Goal: Information Seeking & Learning: Learn about a topic

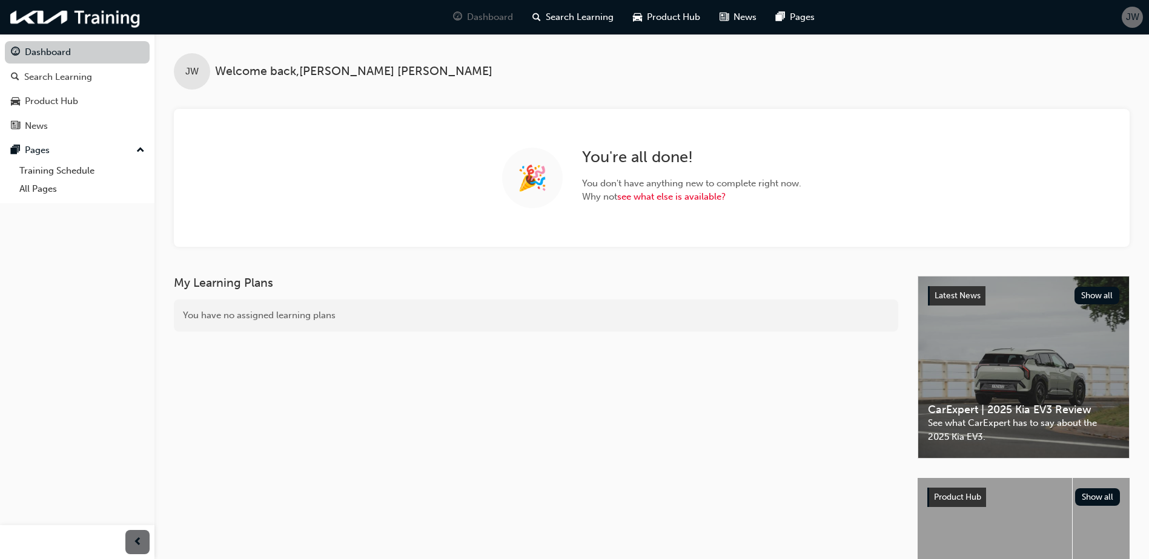
click at [40, 55] on link "Dashboard" at bounding box center [77, 52] width 145 height 22
click at [37, 79] on div "Search Learning" at bounding box center [58, 77] width 68 height 14
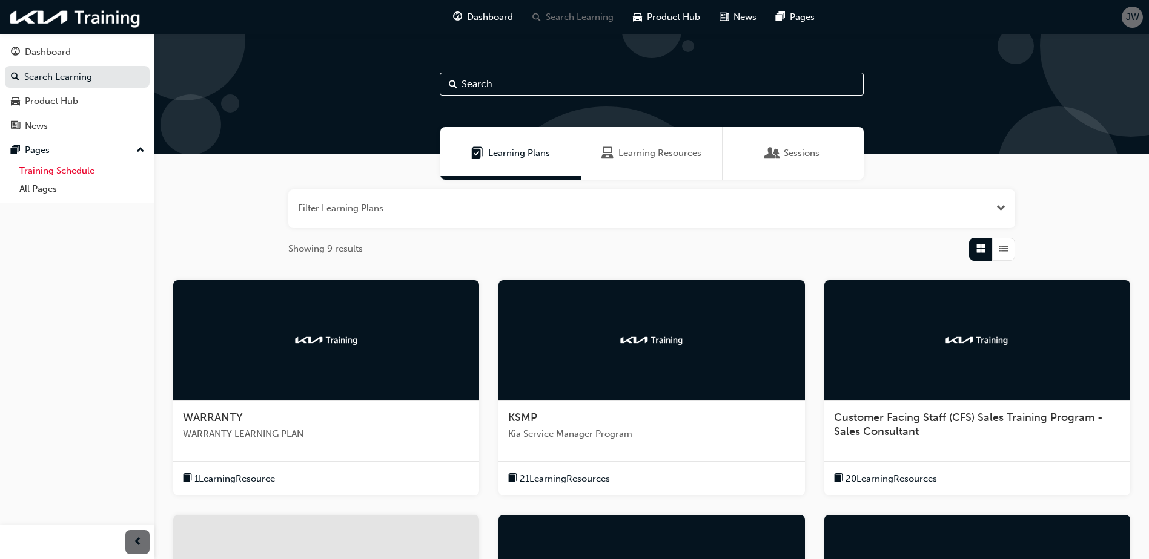
click at [41, 173] on link "Training Schedule" at bounding box center [82, 171] width 135 height 19
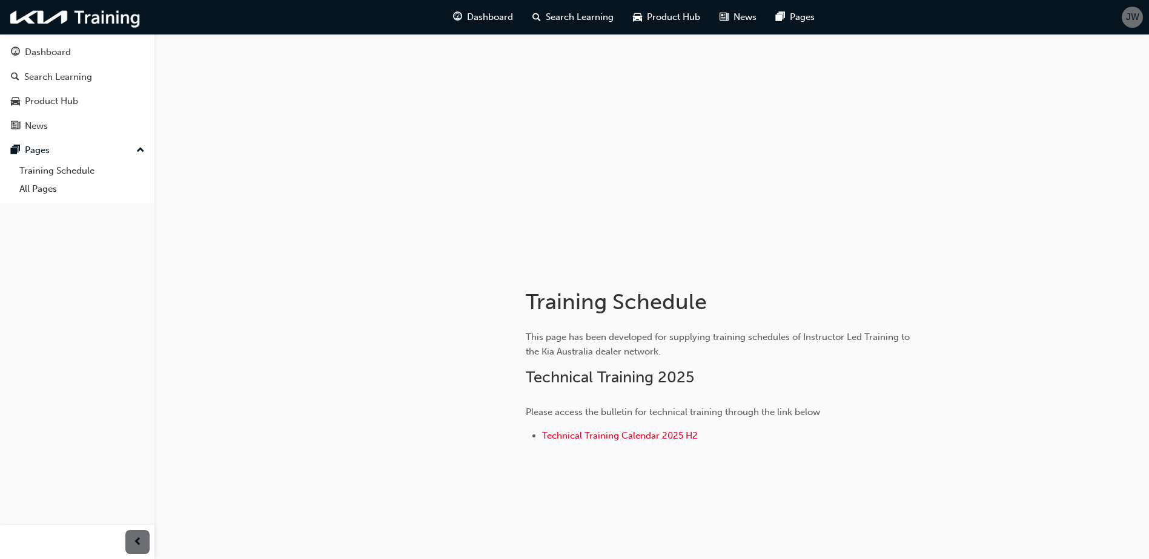
scroll to position [15, 0]
click at [39, 186] on link "All Pages" at bounding box center [82, 189] width 135 height 19
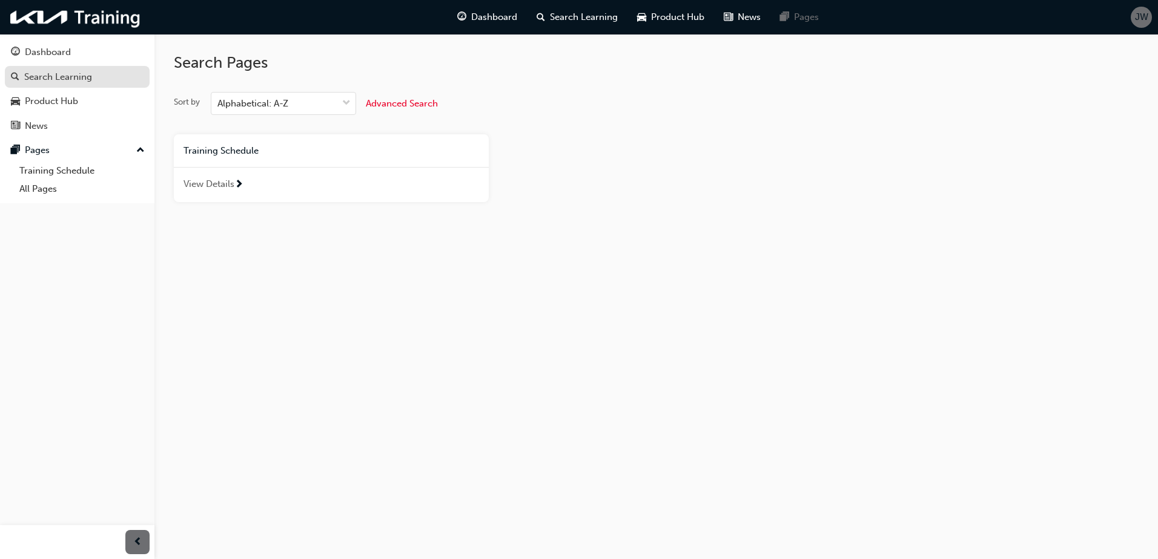
click at [53, 79] on div "Search Learning" at bounding box center [58, 77] width 68 height 14
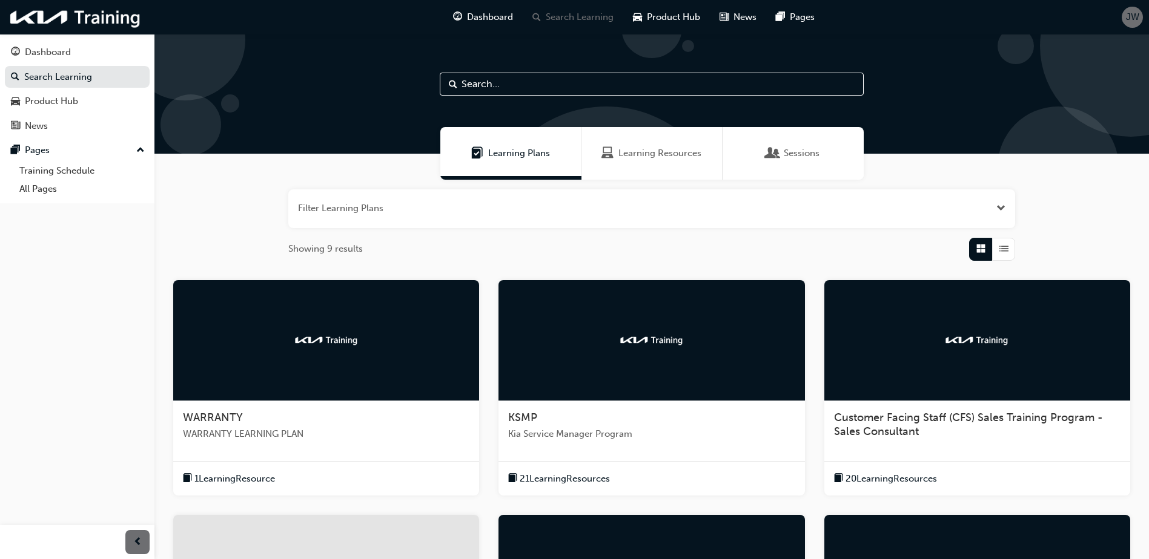
click at [784, 157] on span "Sessions" at bounding box center [802, 154] width 36 height 14
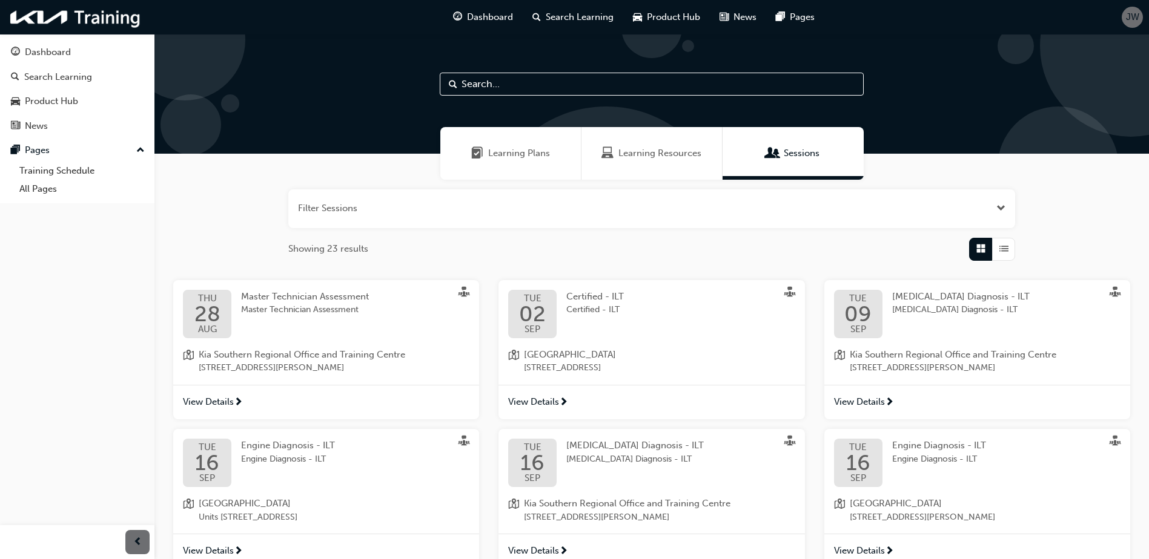
click at [635, 162] on div "Learning Resources" at bounding box center [651, 153] width 141 height 53
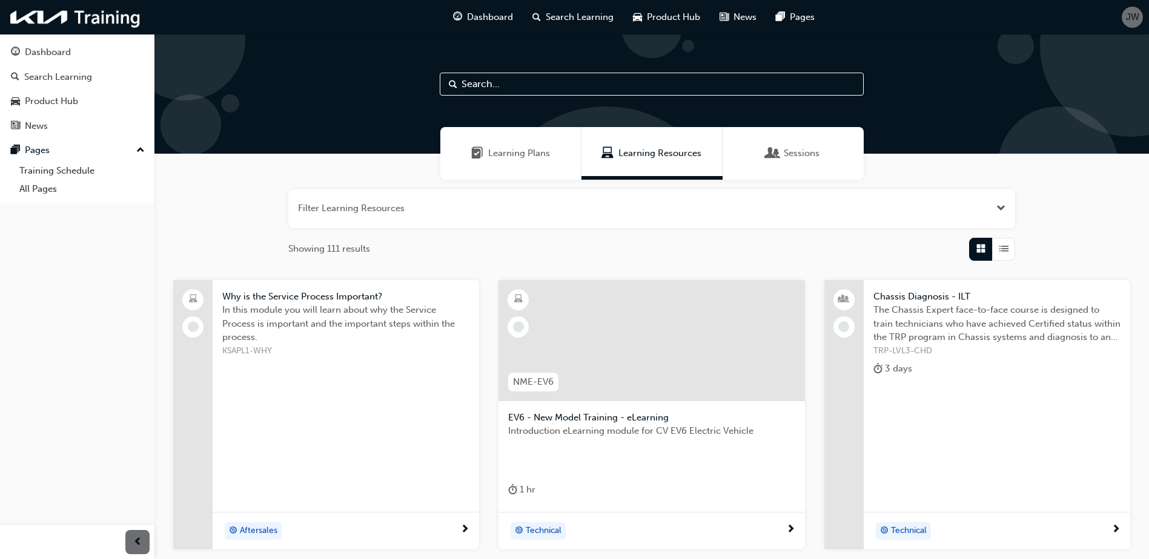
click at [500, 159] on span "Learning Plans" at bounding box center [519, 154] width 62 height 14
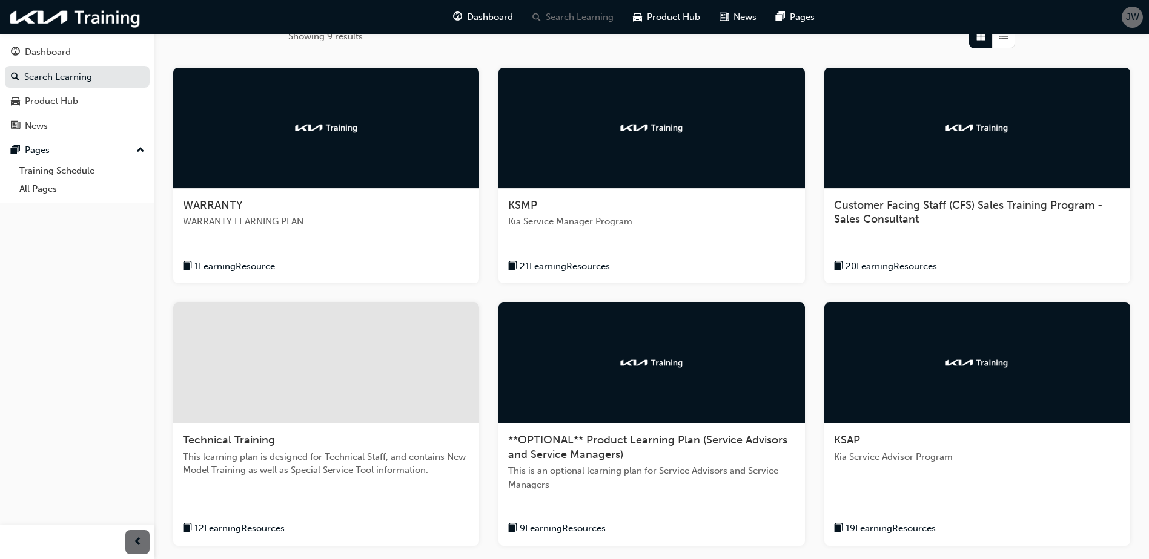
scroll to position [242, 0]
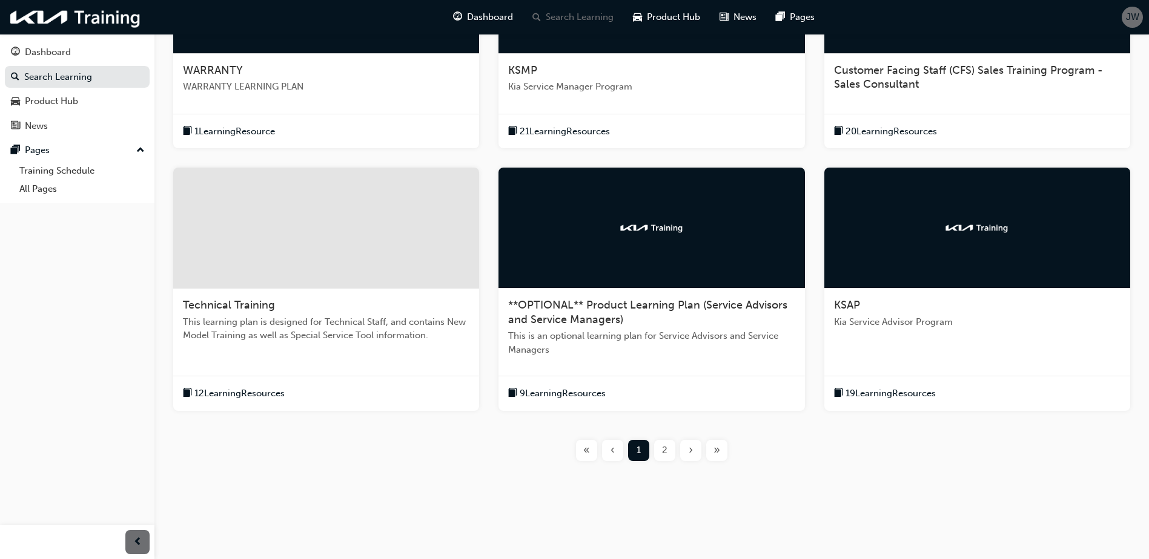
click at [670, 454] on div "2" at bounding box center [664, 450] width 21 height 21
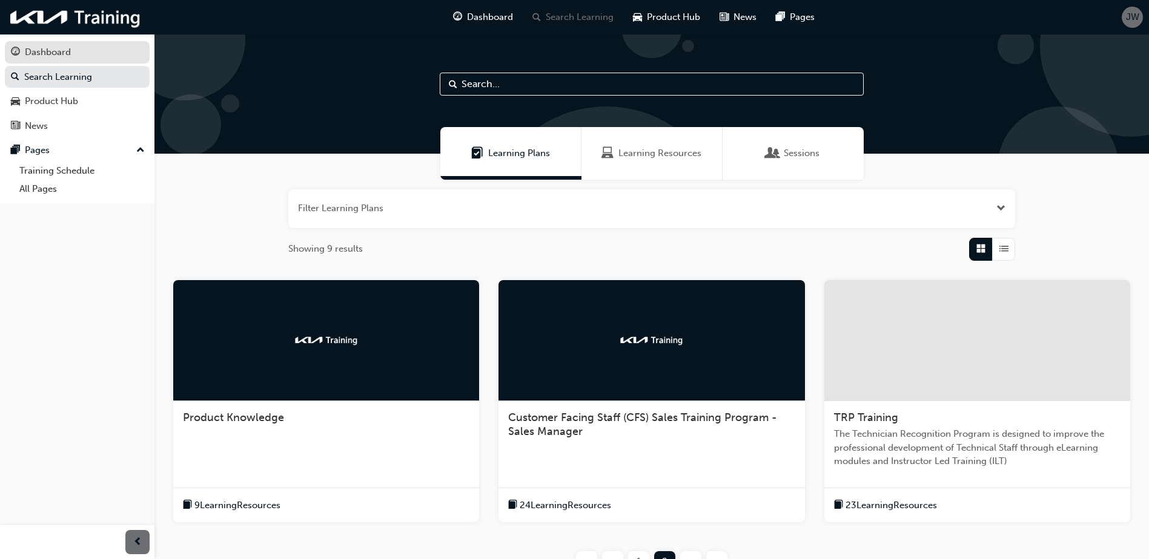
click at [49, 52] on div "Dashboard" at bounding box center [48, 52] width 46 height 14
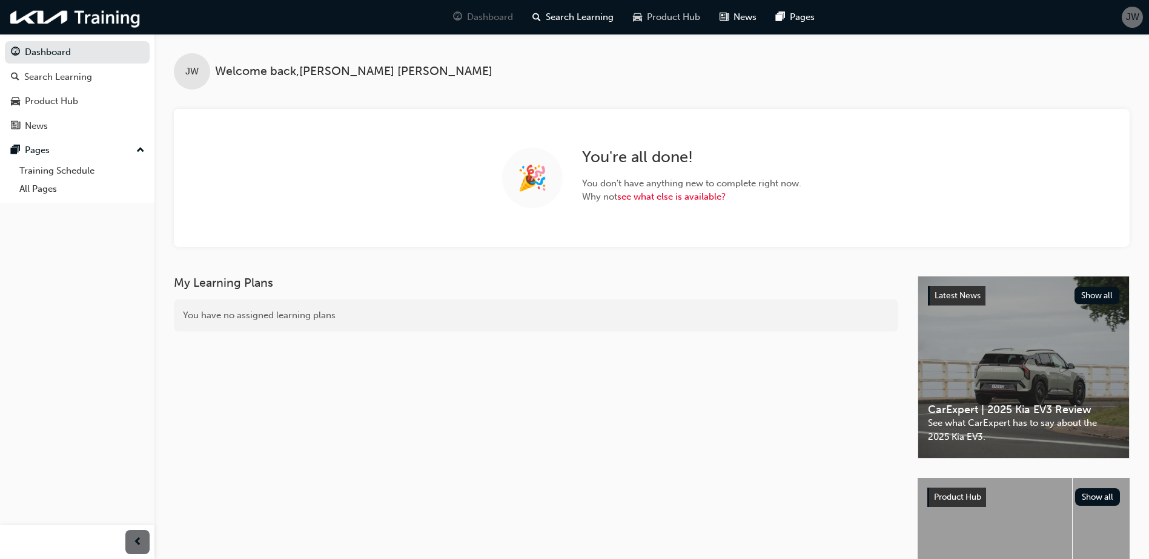
click at [673, 18] on span "Product Hub" at bounding box center [673, 17] width 53 height 14
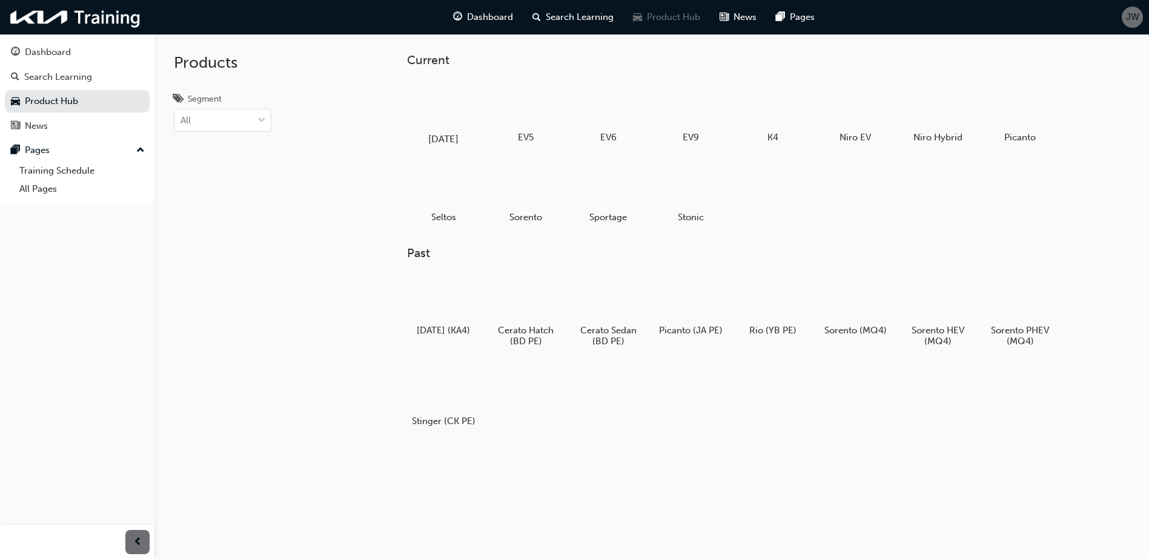
click at [435, 139] on h5 "[DATE]" at bounding box center [443, 139] width 67 height 12
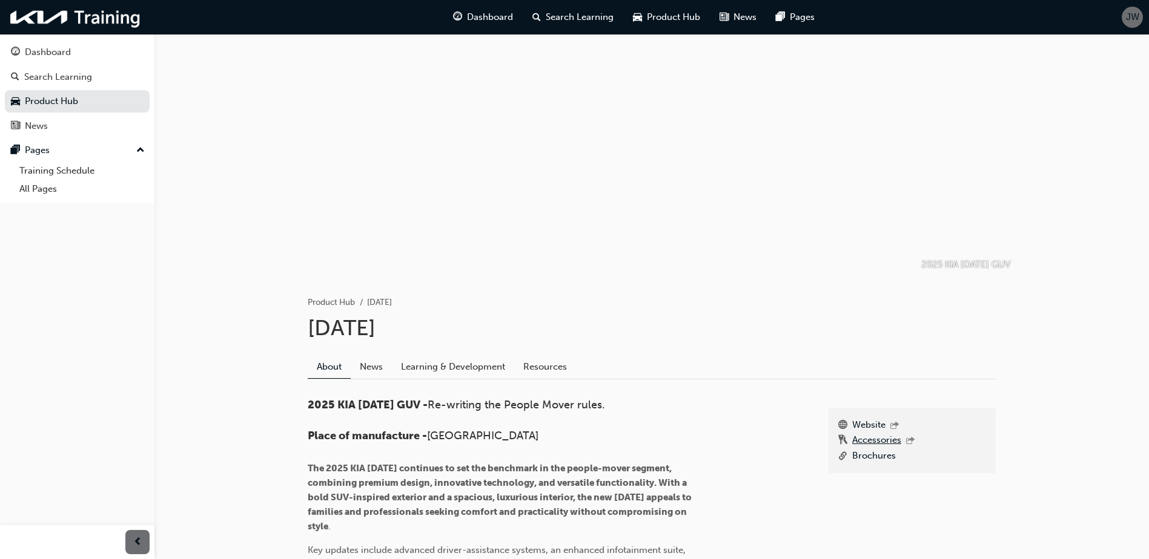
click at [866, 440] on link "Accessories" at bounding box center [876, 442] width 49 height 16
